Goal: Task Accomplishment & Management: Manage account settings

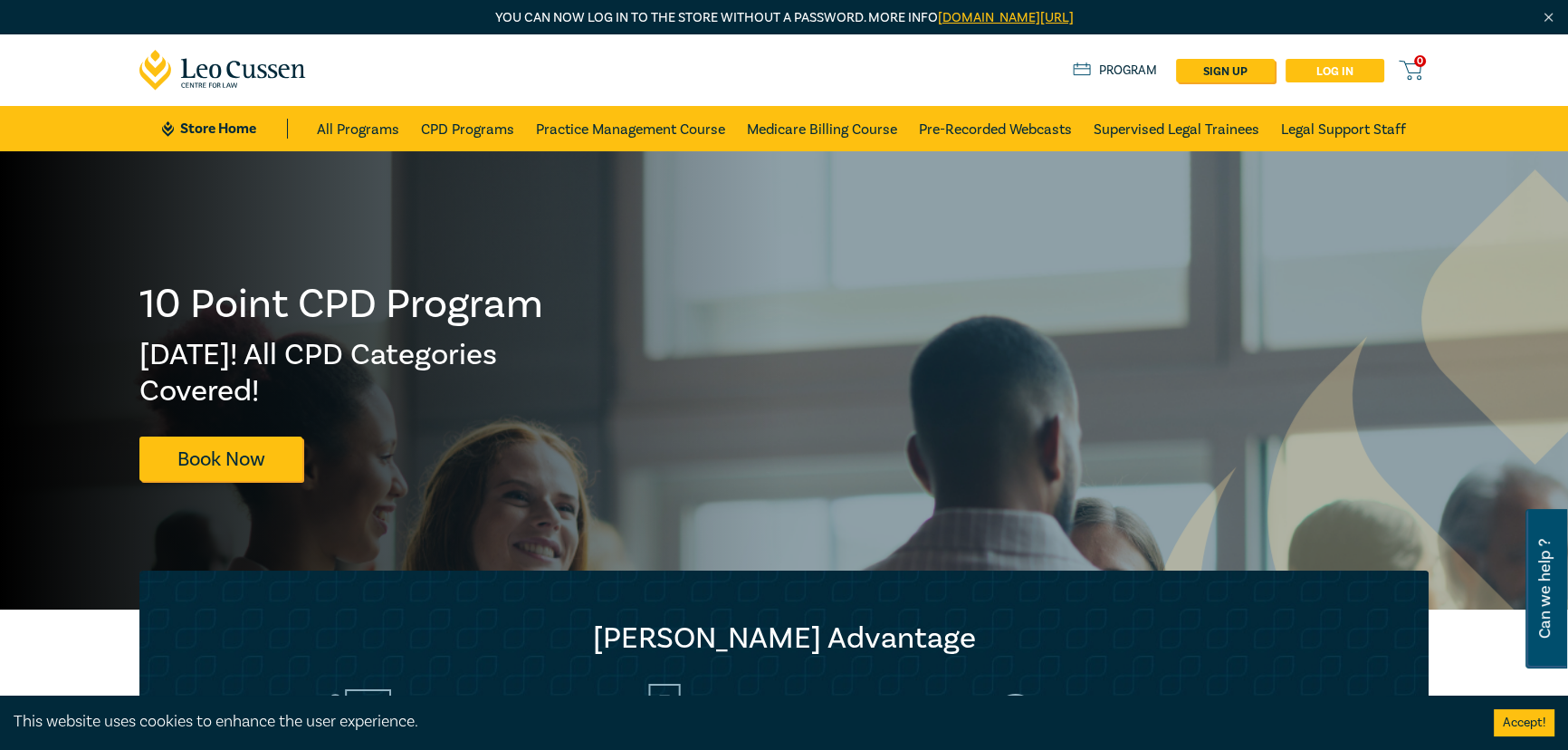
click at [1334, 71] on link "Log in" at bounding box center [1334, 71] width 98 height 24
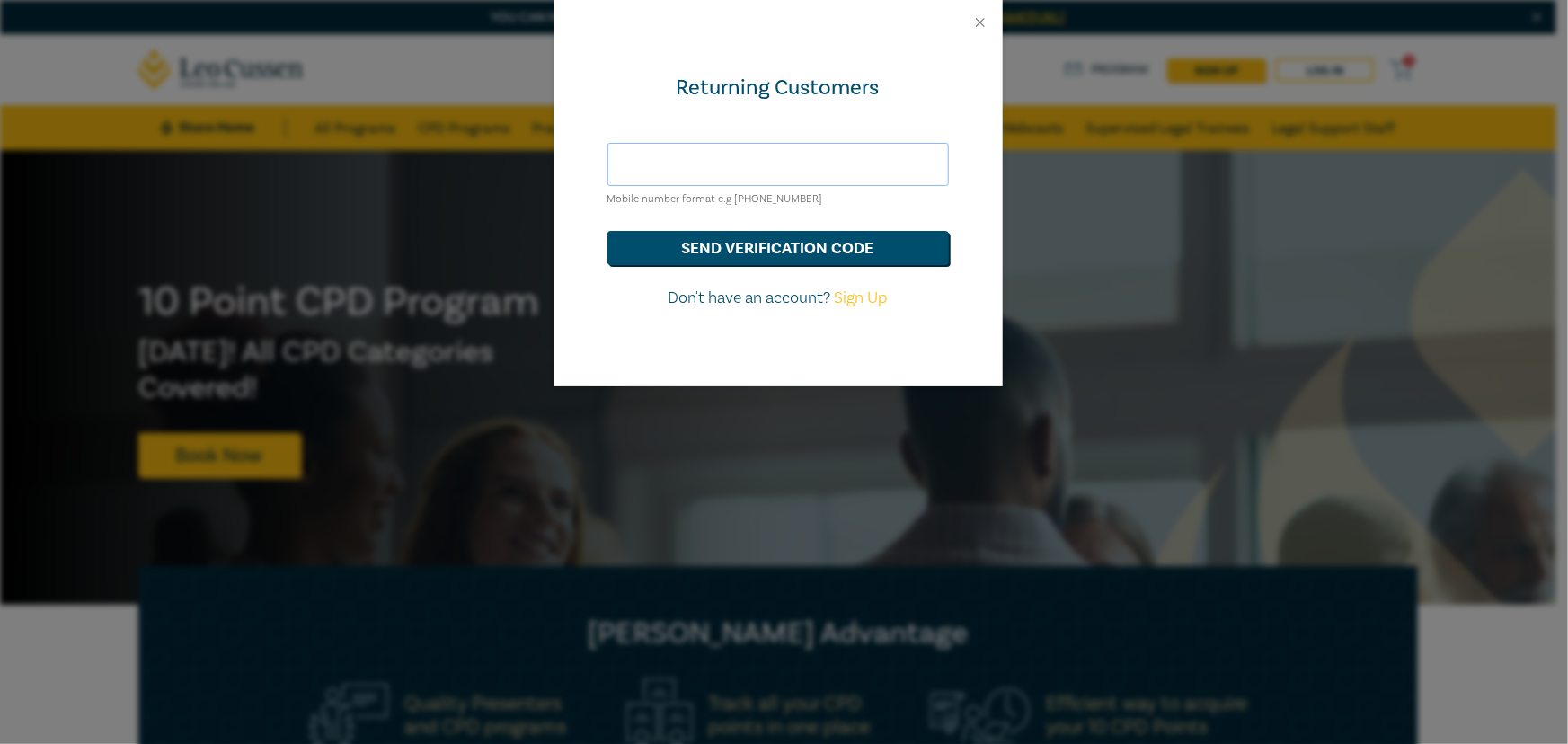
click at [689, 166] on input "text" at bounding box center [778, 163] width 342 height 43
type input "[EMAIL_ADDRESS][DOMAIN_NAME]"
click at [764, 244] on button "send verification code" at bounding box center [778, 247] width 342 height 34
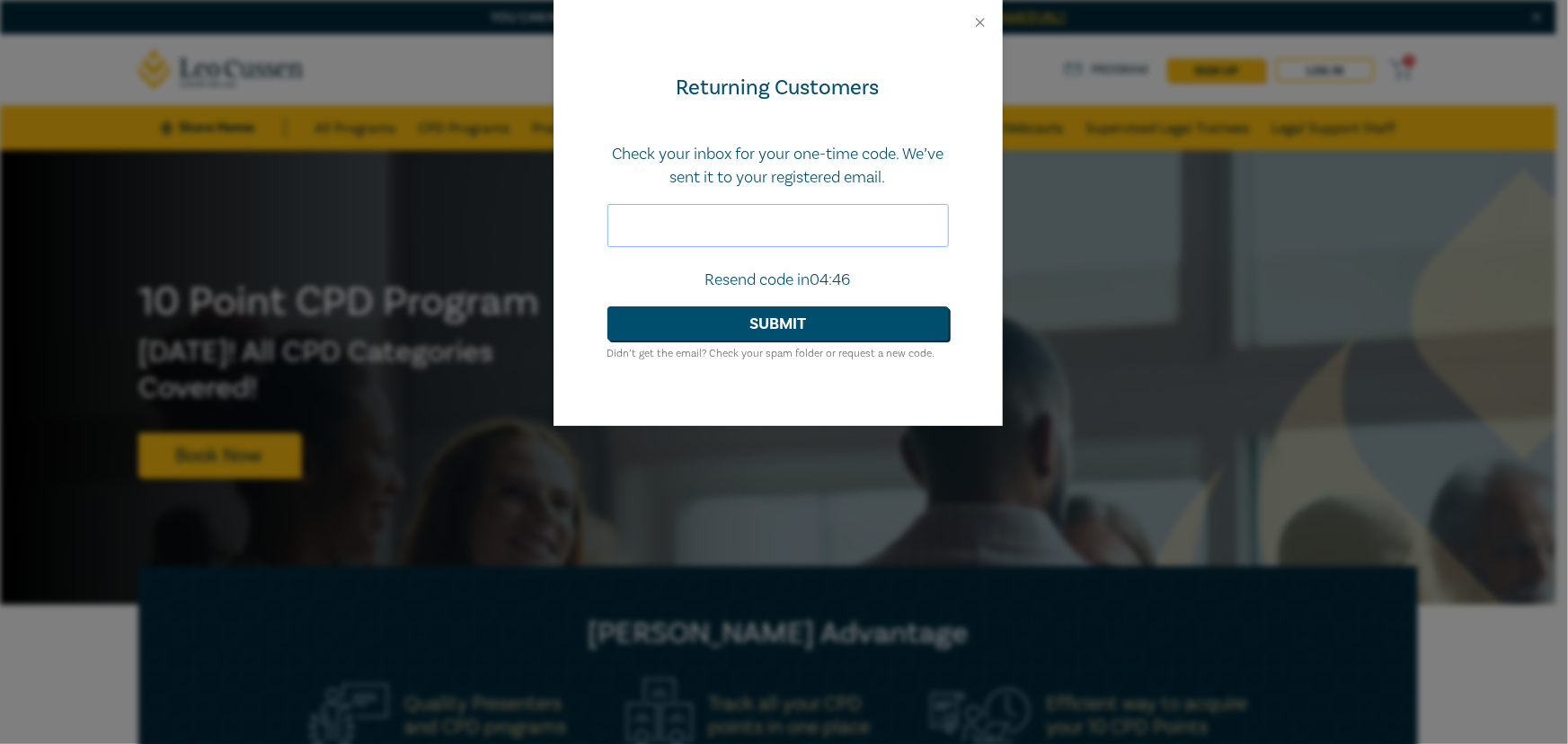
click at [725, 227] on input "text" at bounding box center [778, 225] width 342 height 43
type input "519831"
click at [607, 307] on button "Submit" at bounding box center [778, 323] width 342 height 34
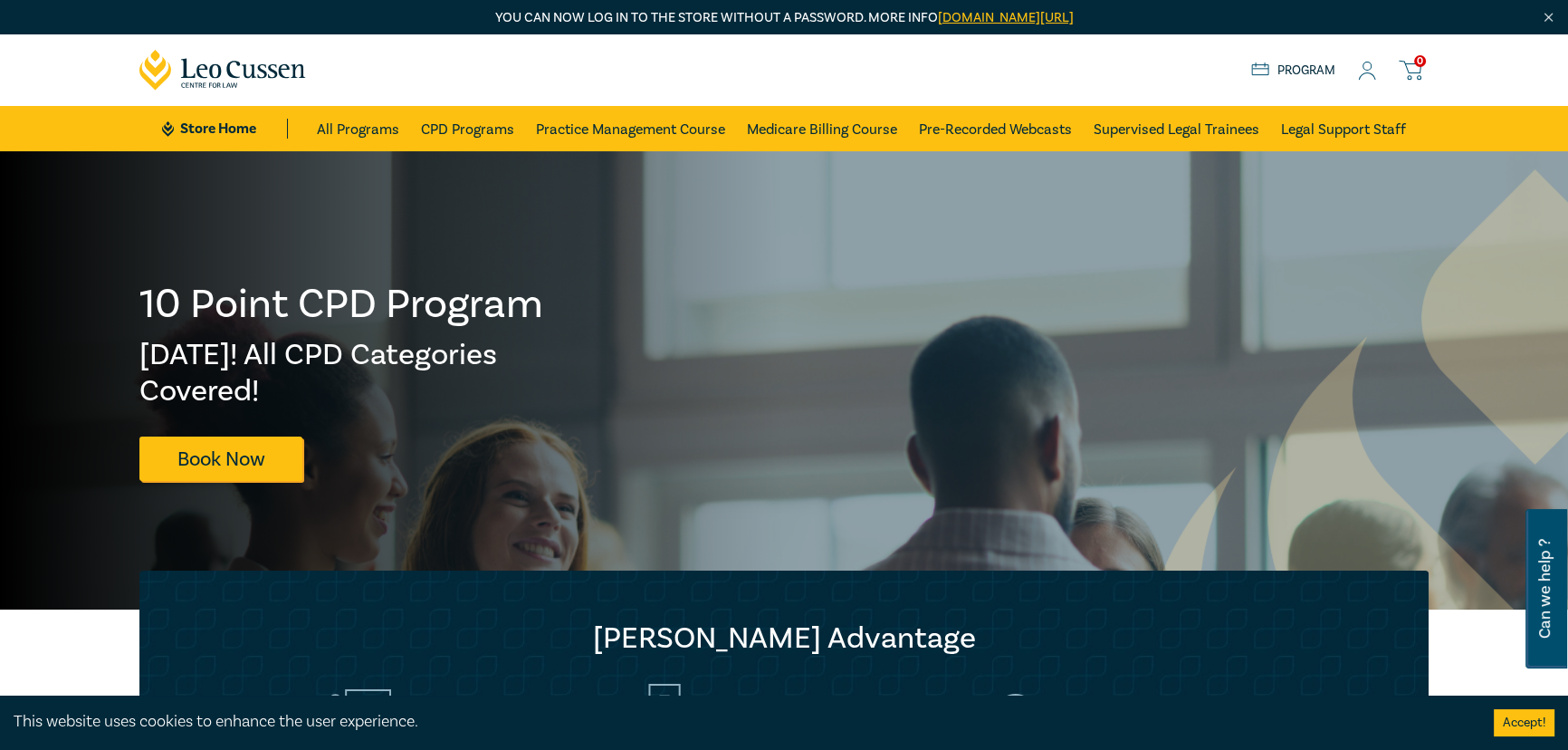
click at [1371, 72] on icon at bounding box center [1367, 71] width 18 height 19
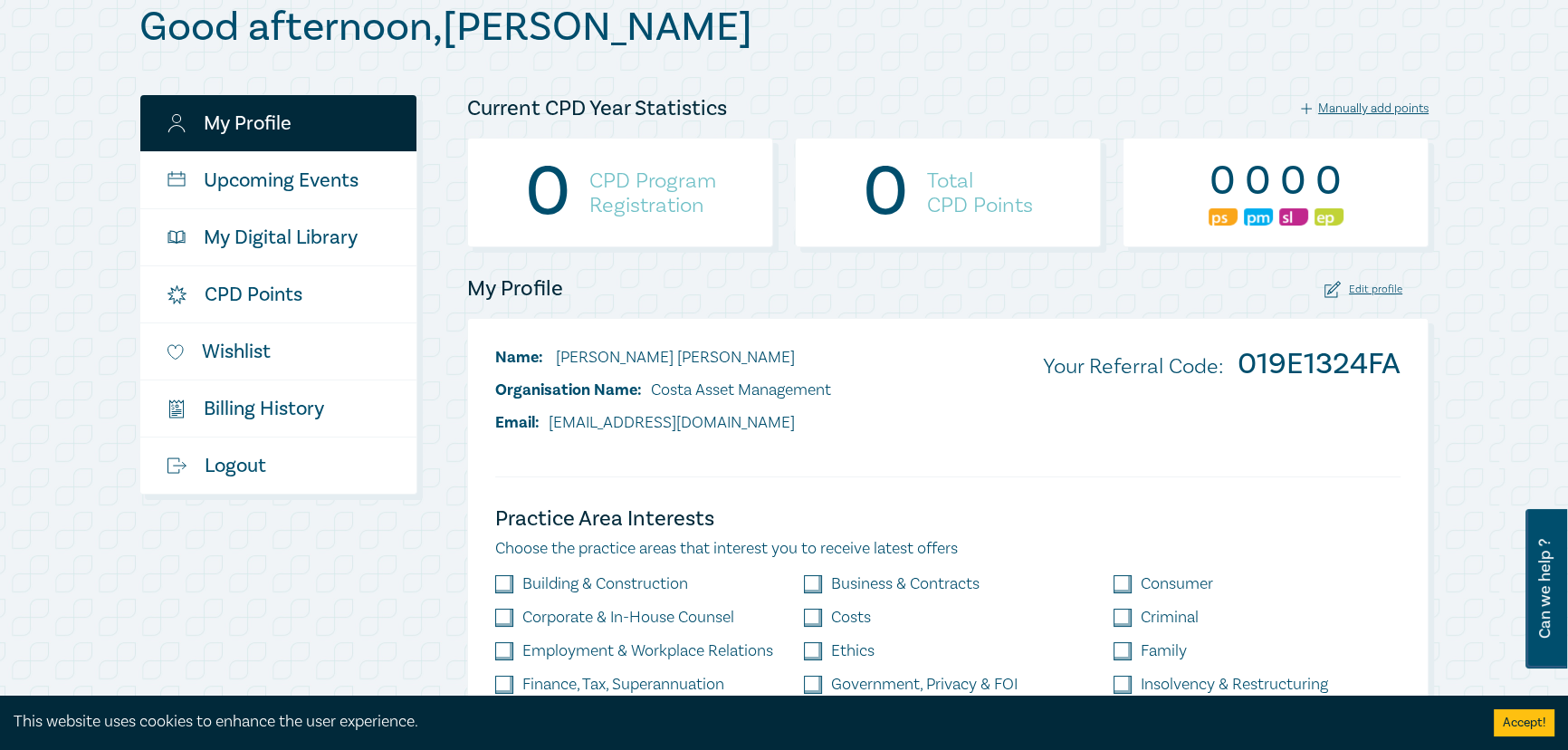
scroll to position [247, 0]
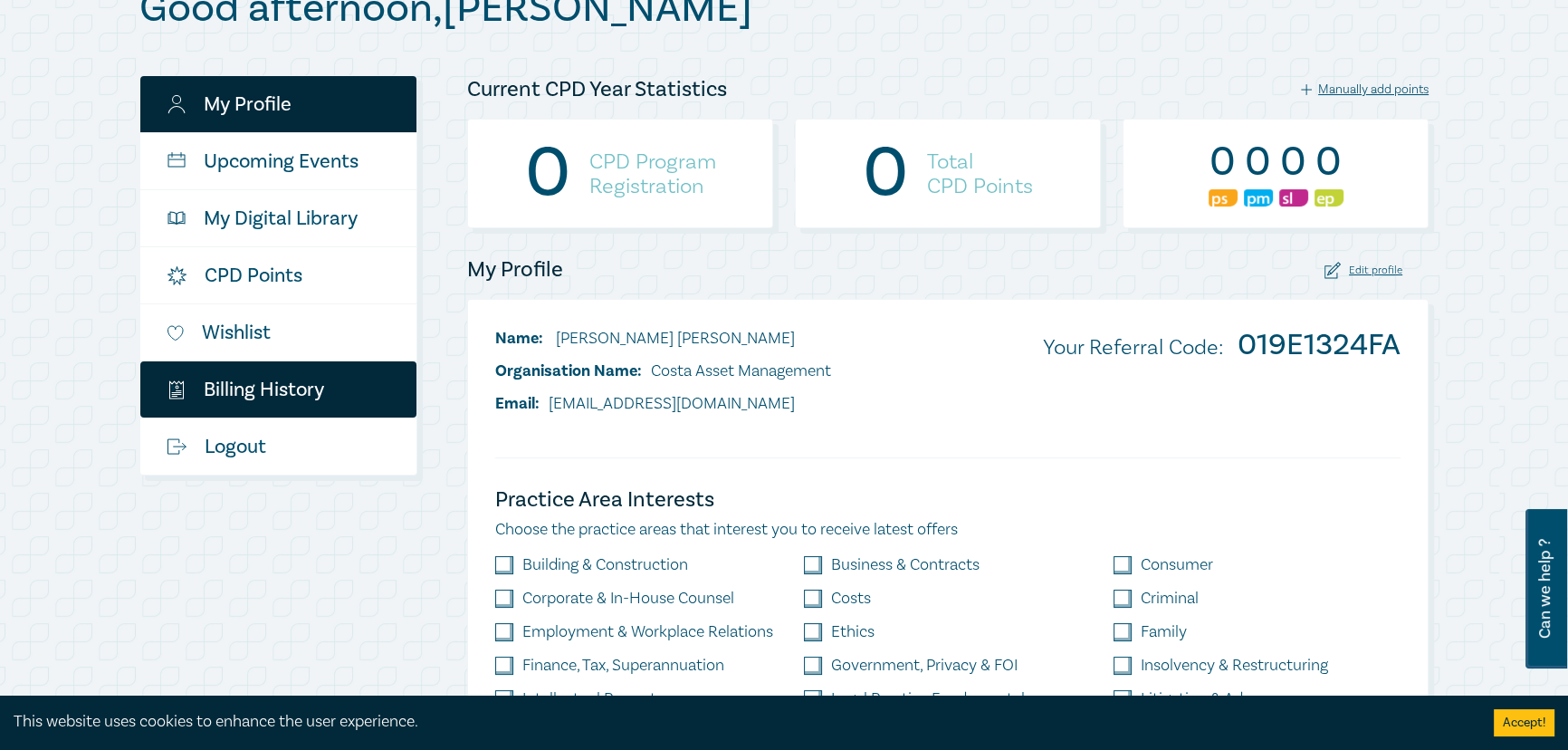
click at [270, 384] on link "$ Billing History" at bounding box center [279, 389] width 276 height 56
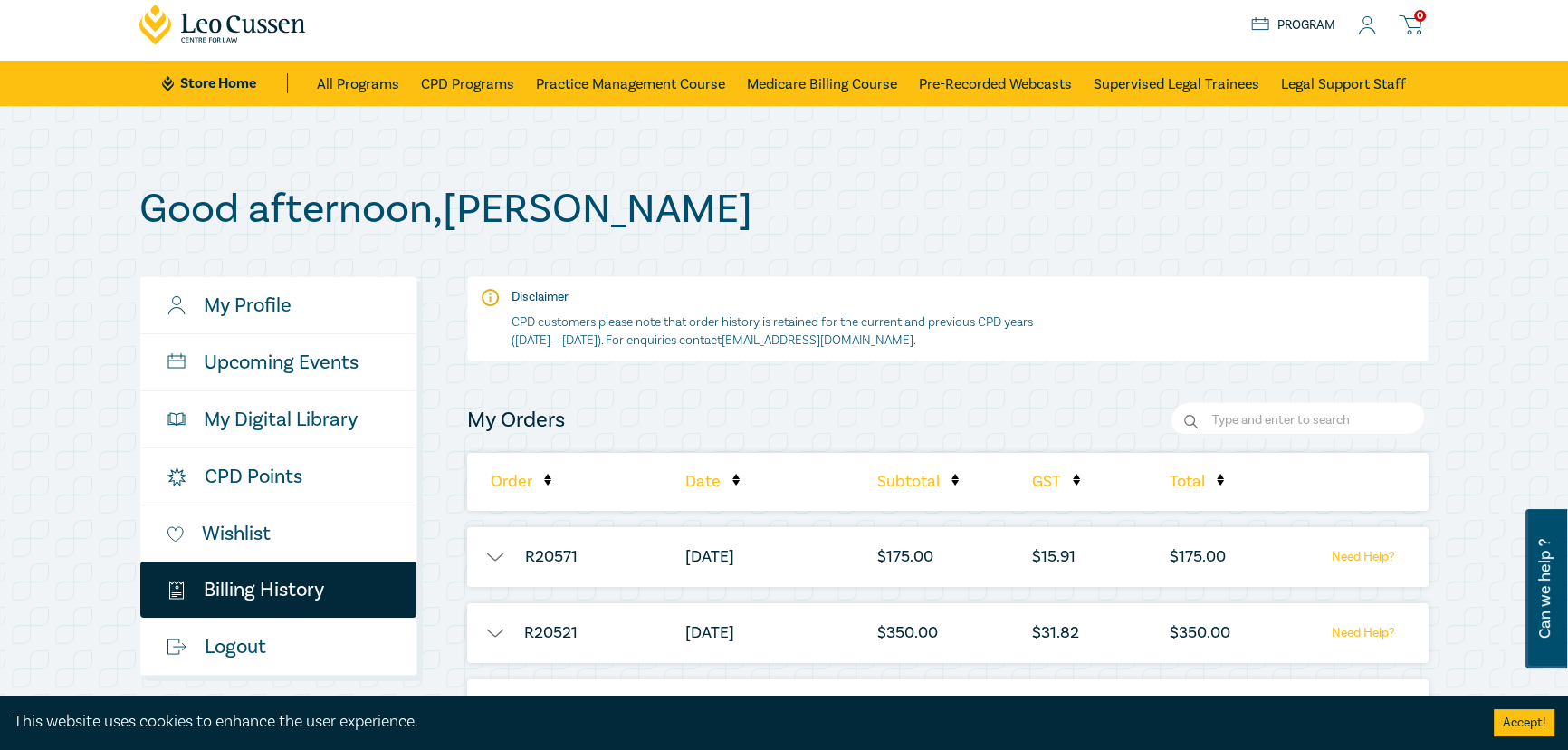
scroll to position [82, 0]
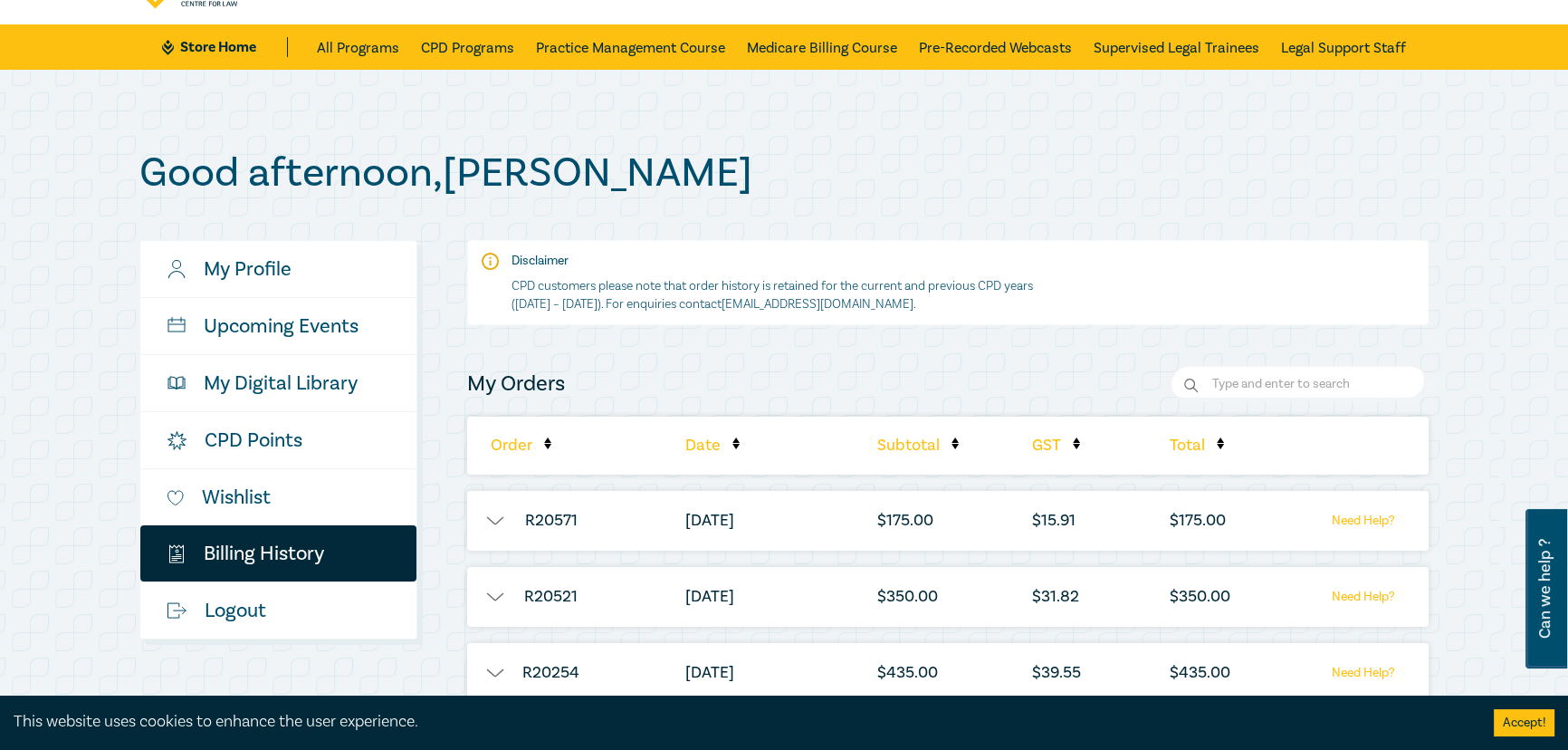
click at [490, 516] on button "button" at bounding box center [494, 521] width 54 height 18
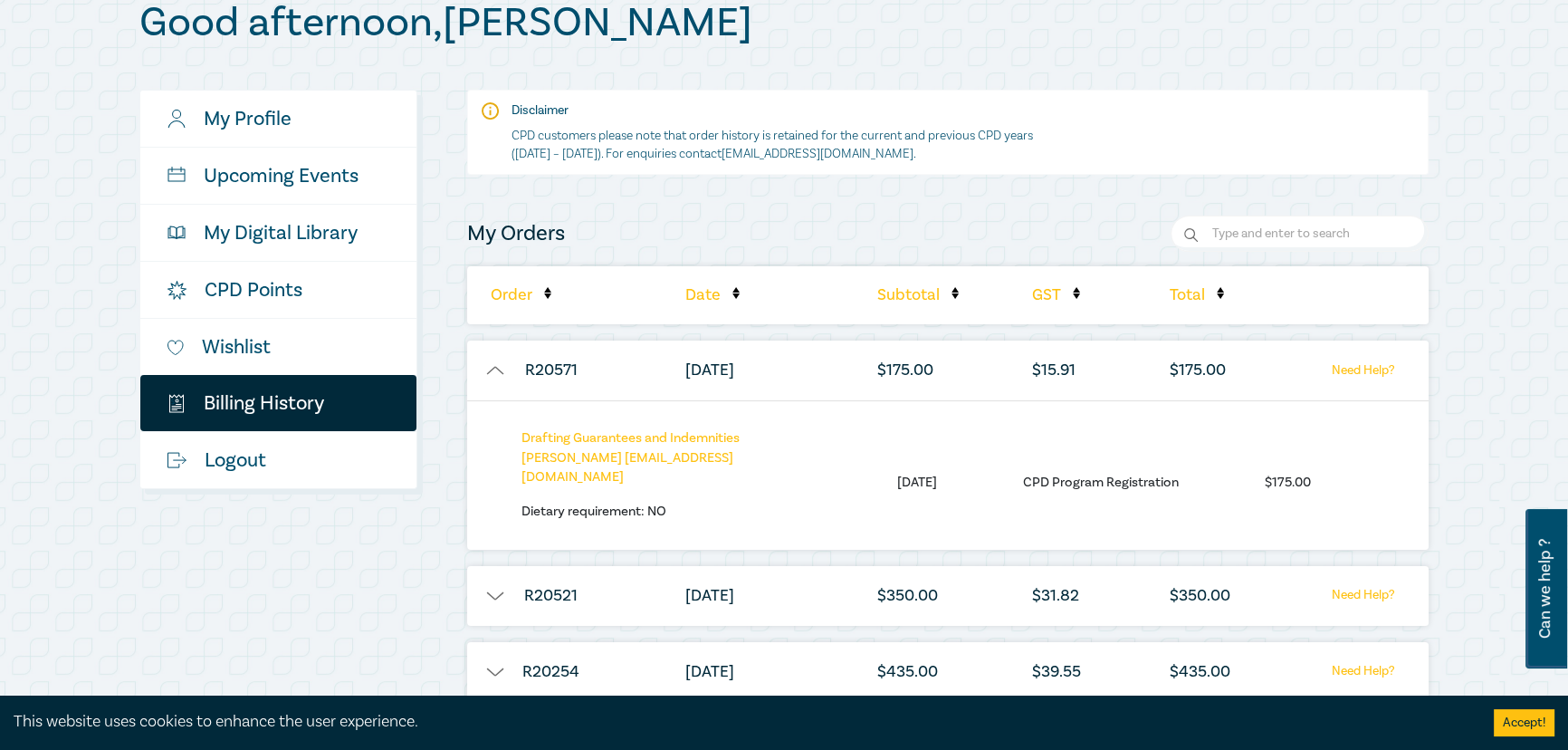
scroll to position [247, 0]
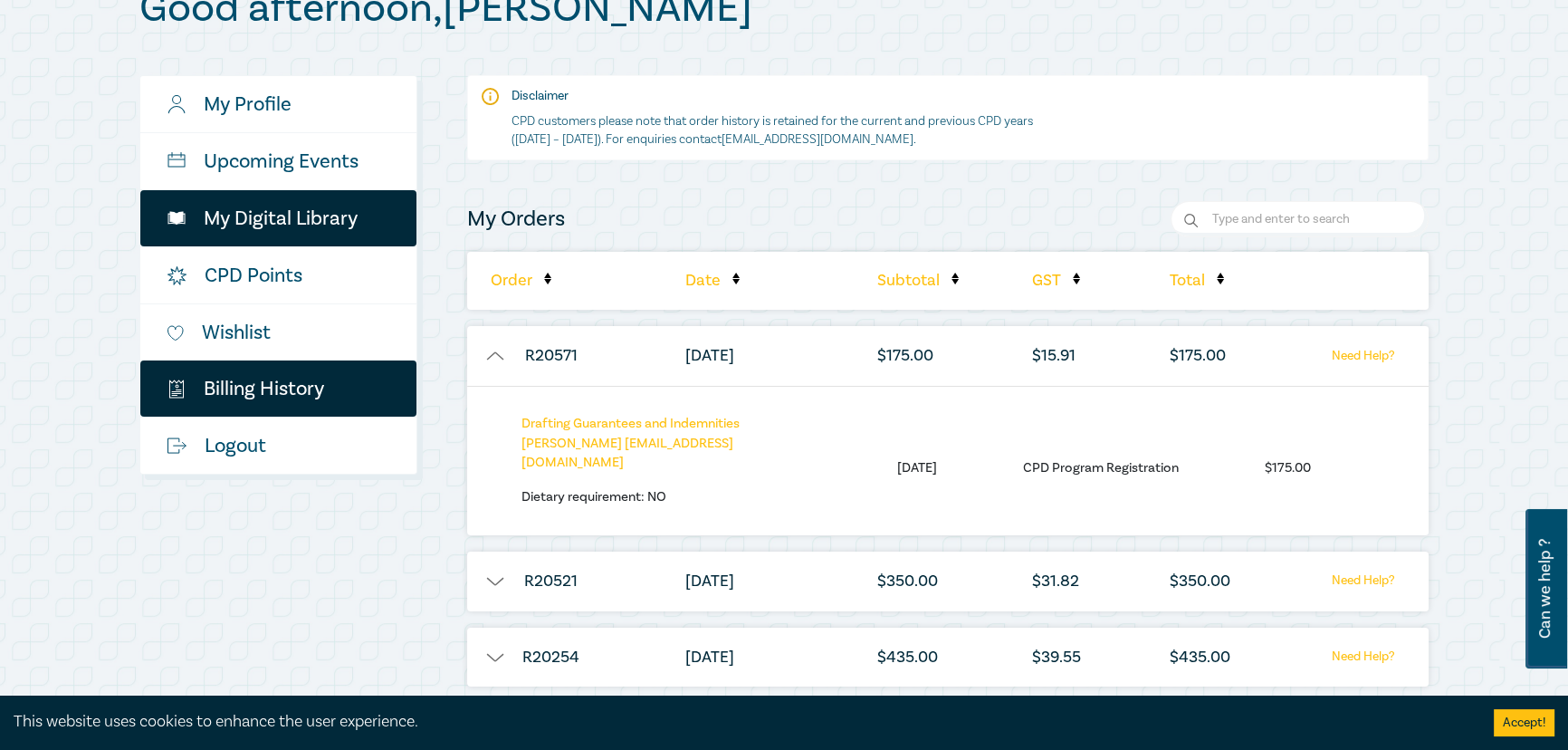
click at [282, 214] on link "My Digital Library" at bounding box center [279, 218] width 276 height 56
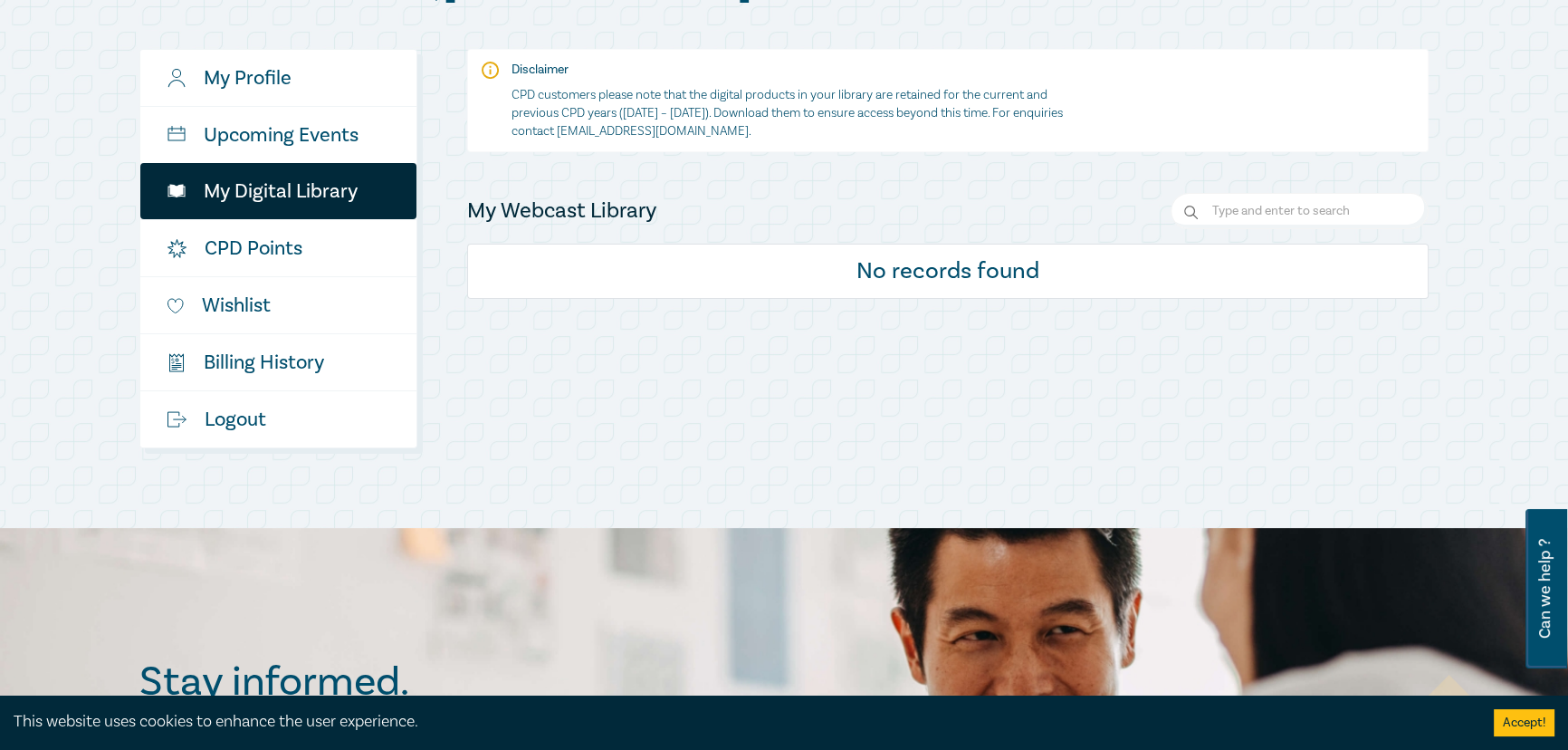
scroll to position [329, 0]
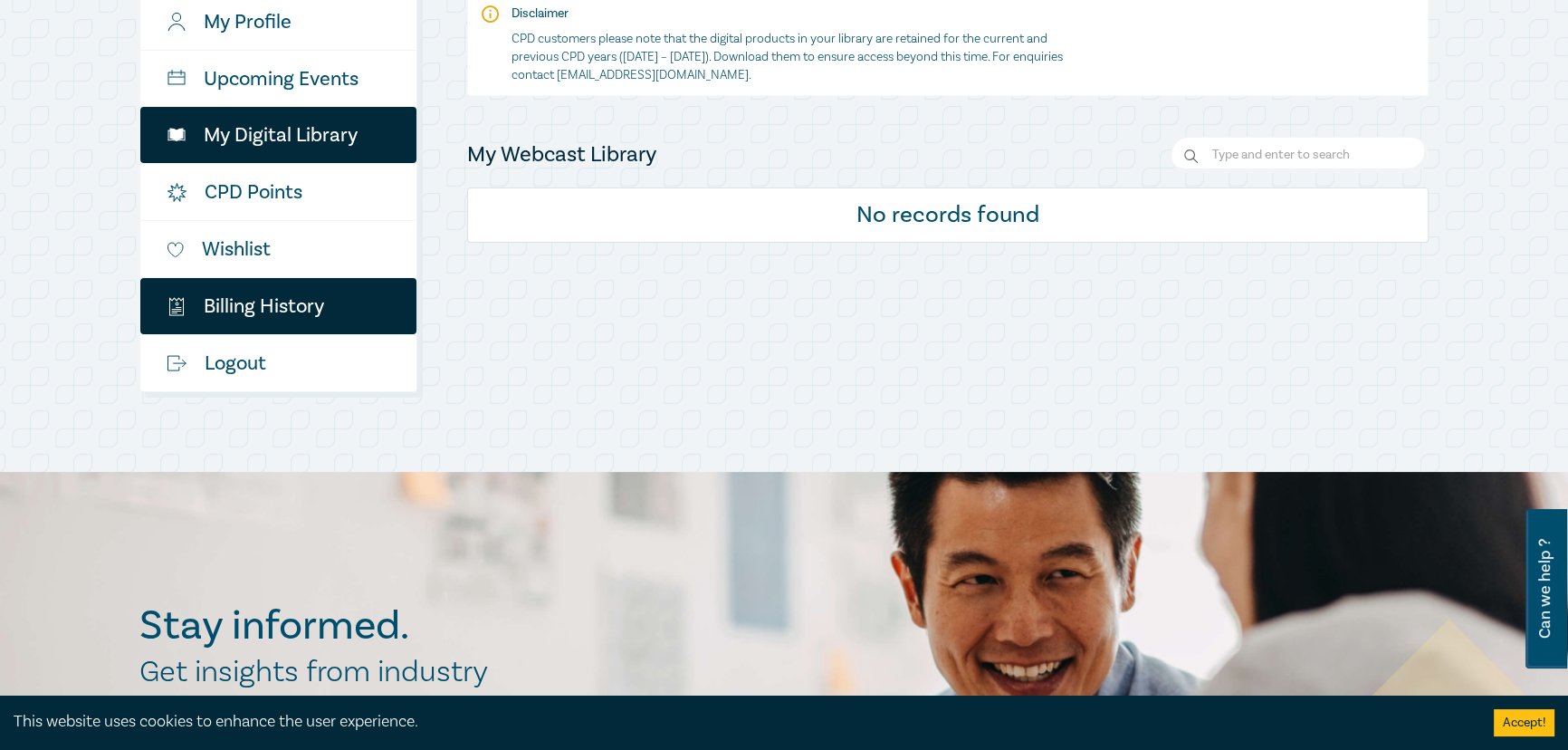
click at [291, 311] on link "$ Billing History" at bounding box center [279, 306] width 276 height 56
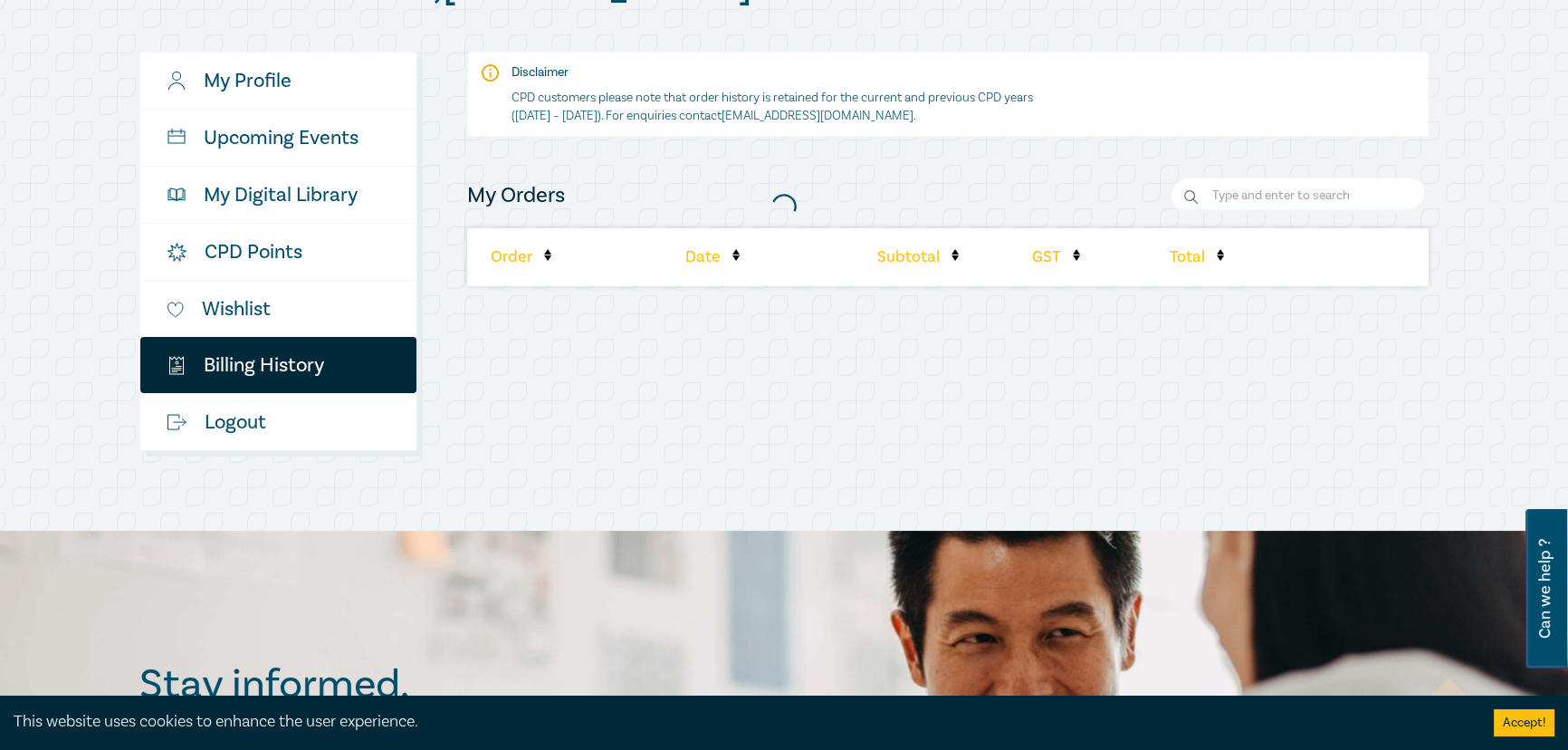
scroll to position [329, 0]
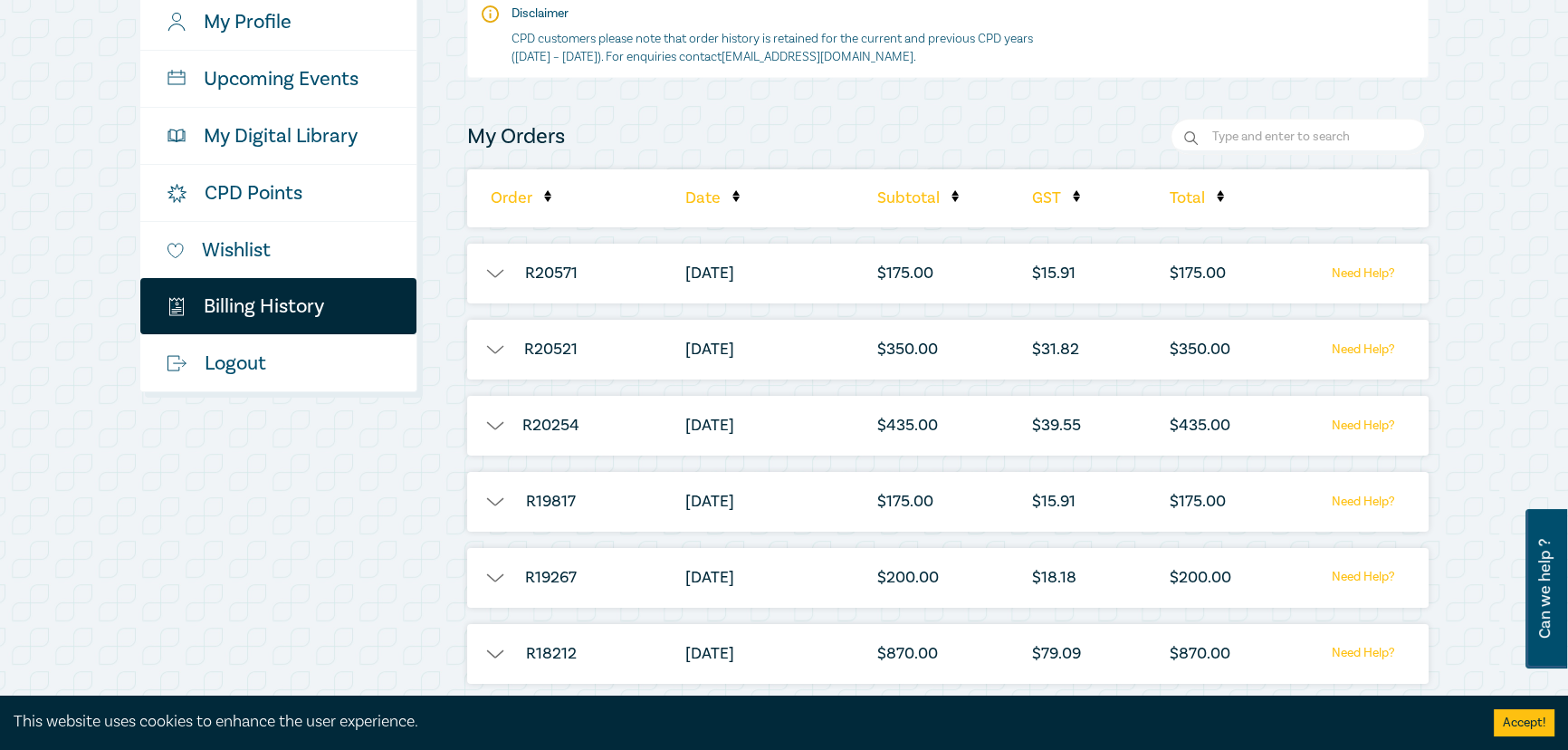
click at [496, 270] on button "button" at bounding box center [494, 273] width 54 height 18
